Goal: Navigation & Orientation: Find specific page/section

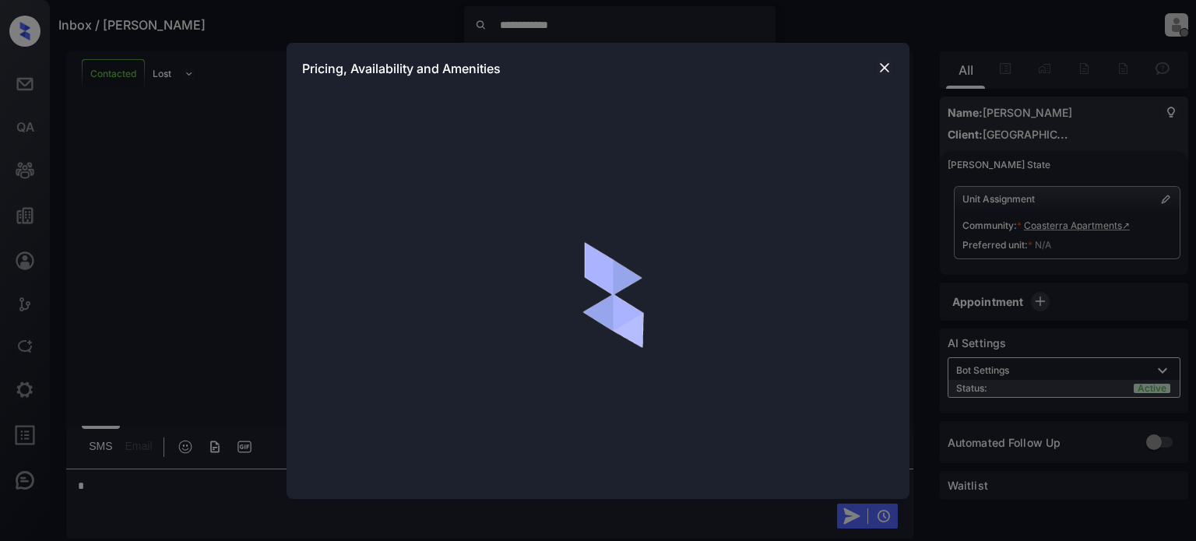
scroll to position [1479, 0]
click at [885, 65] on img at bounding box center [884, 68] width 16 height 16
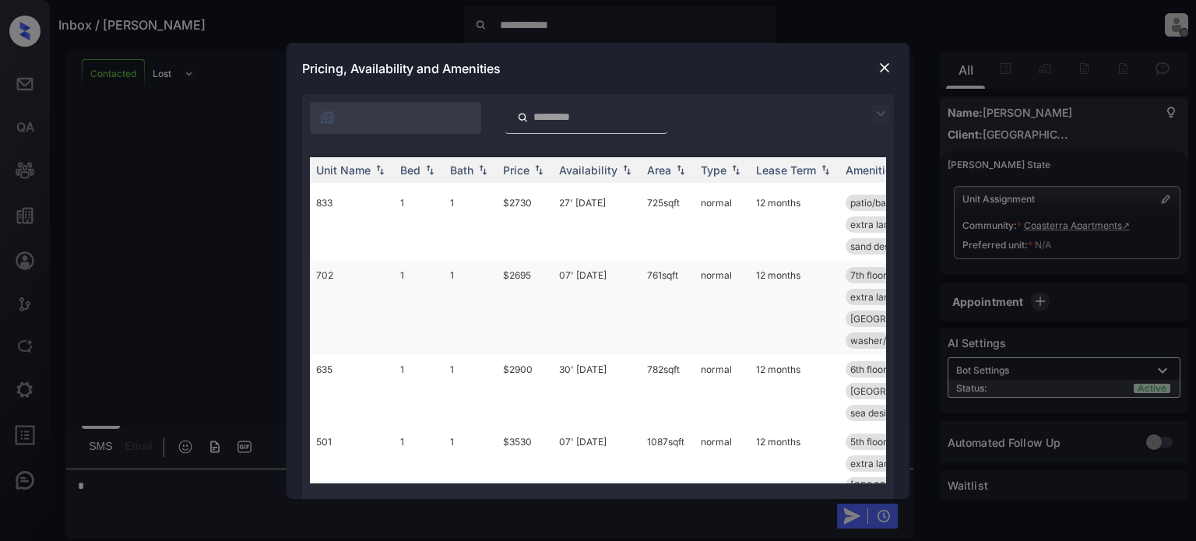
scroll to position [1583, 0]
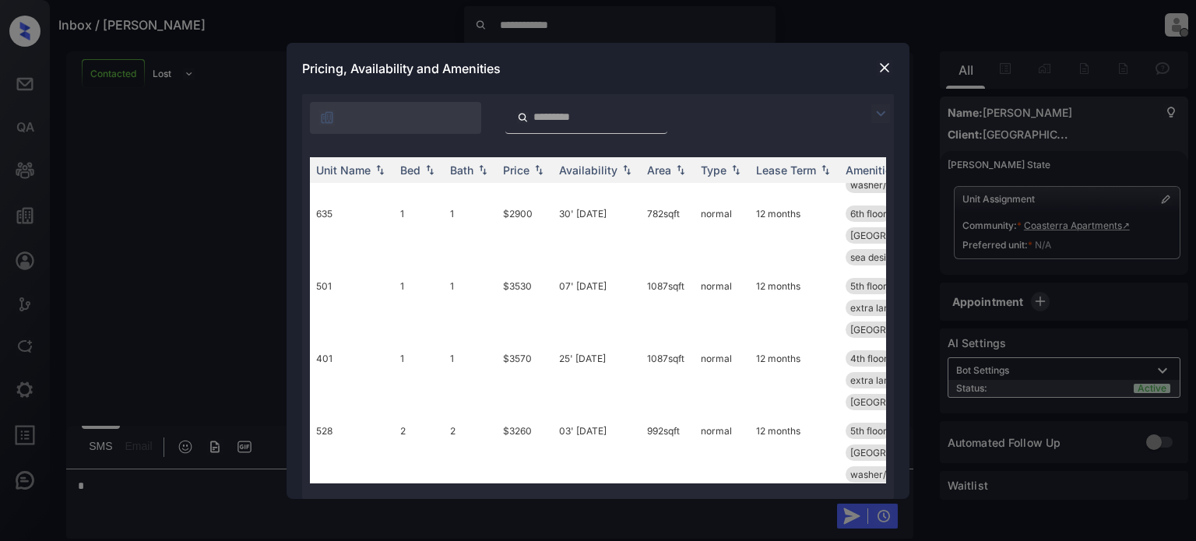
click at [889, 68] on img at bounding box center [884, 68] width 16 height 16
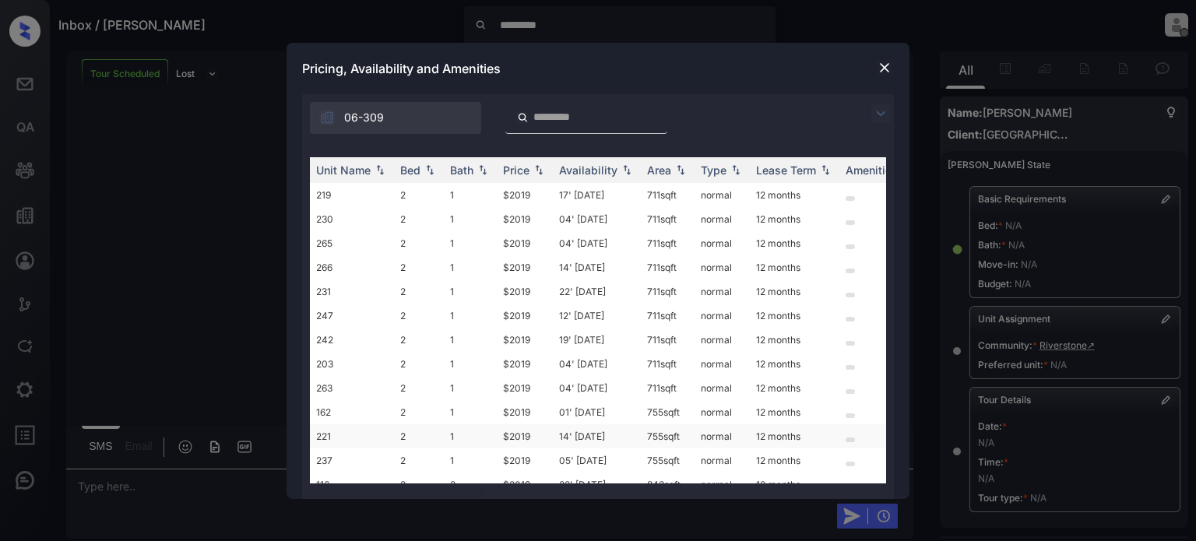
scroll to position [100, 0]
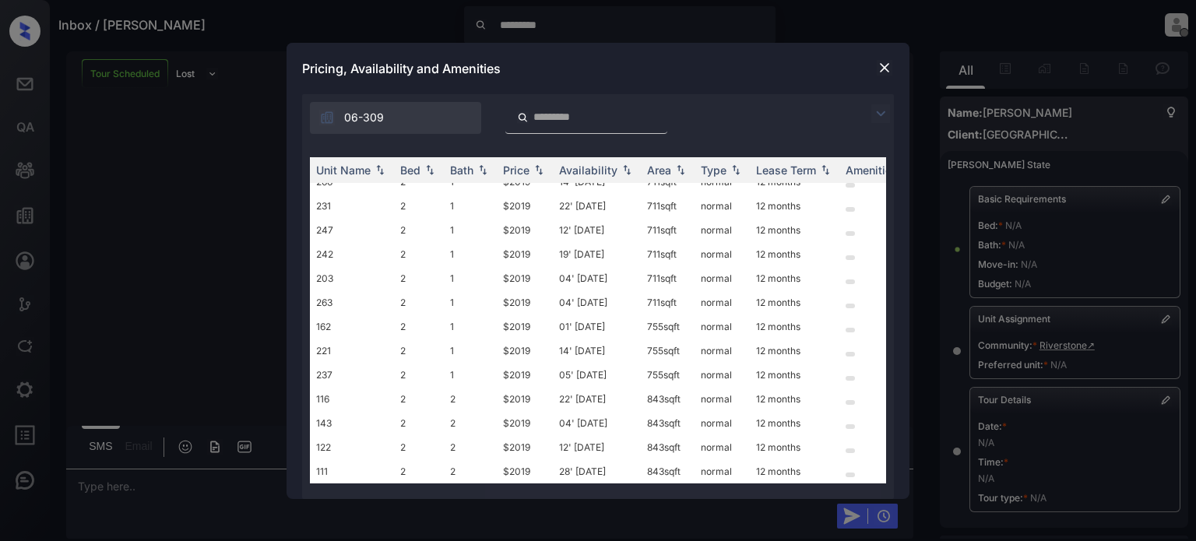
click at [884, 65] on img at bounding box center [884, 68] width 16 height 16
